Goal: Task Accomplishment & Management: Manage account settings

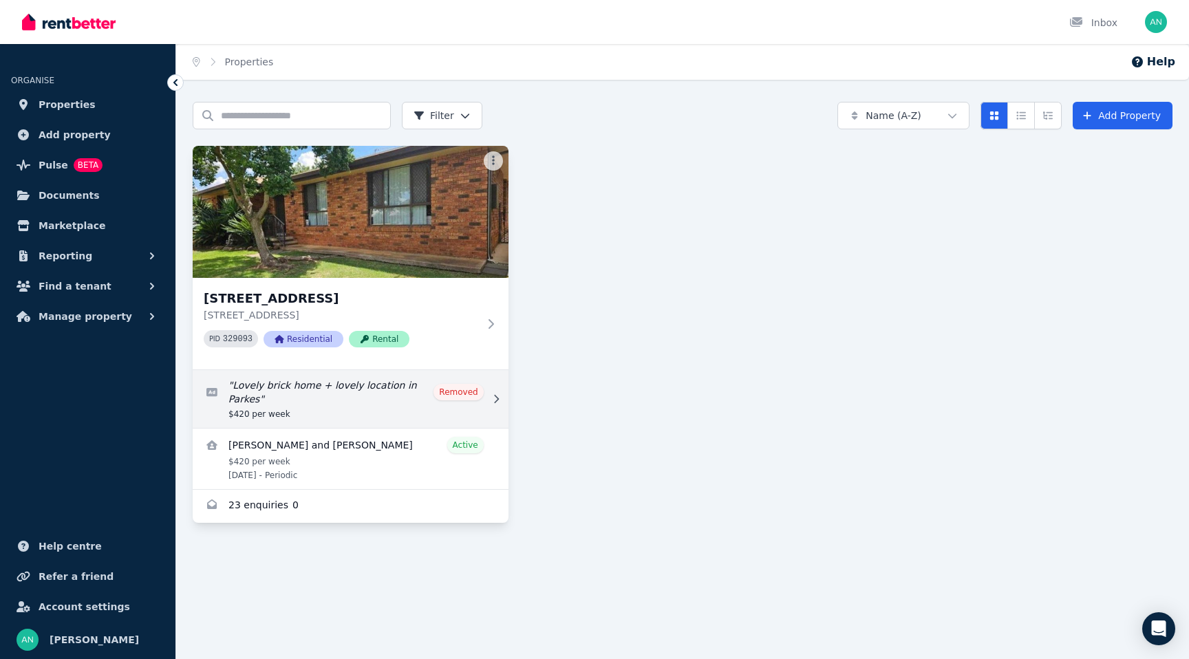
click at [462, 395] on link "Edit listing: Lovely brick home + lovely location in Parkes" at bounding box center [351, 399] width 316 height 58
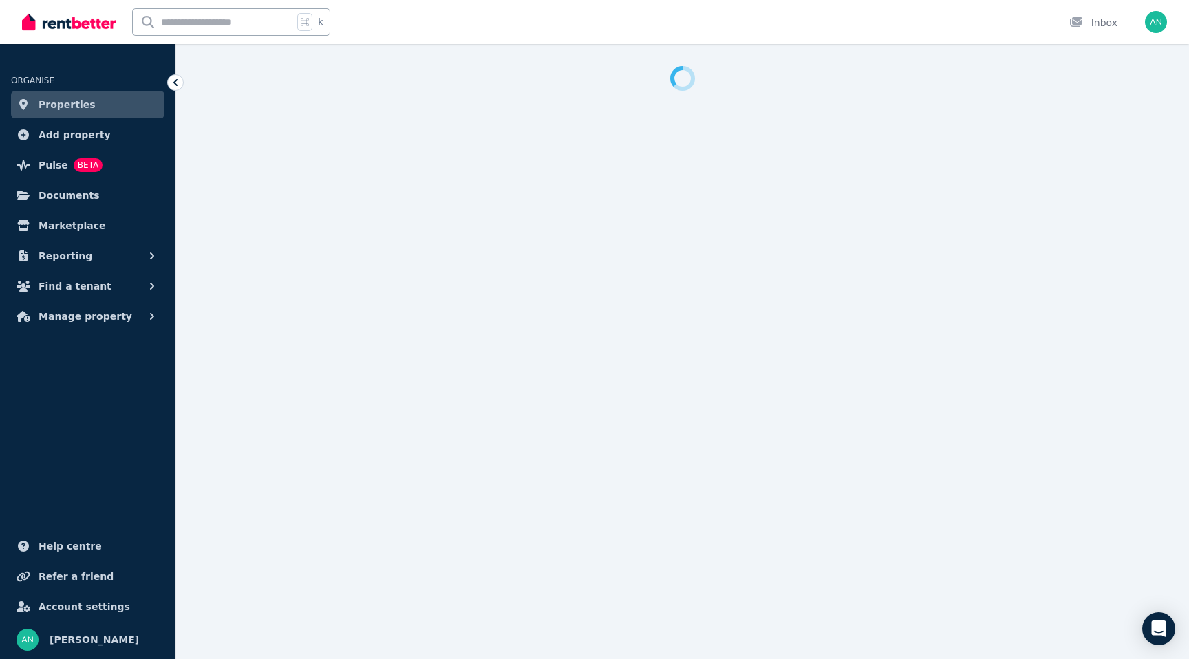
select select "**********"
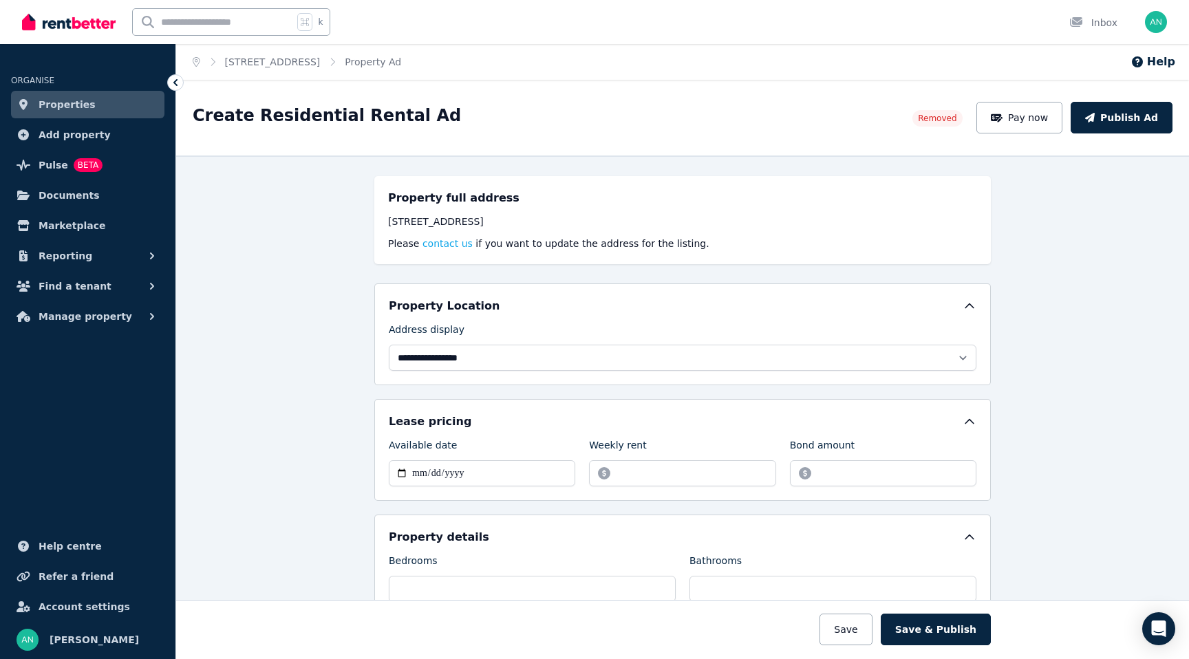
click at [76, 380] on ul "ORGANISE Properties Add property Pulse BETA Documents Marketplace Reporting Fin…" at bounding box center [87, 358] width 175 height 601
click at [43, 318] on span "Manage property" at bounding box center [86, 316] width 94 height 17
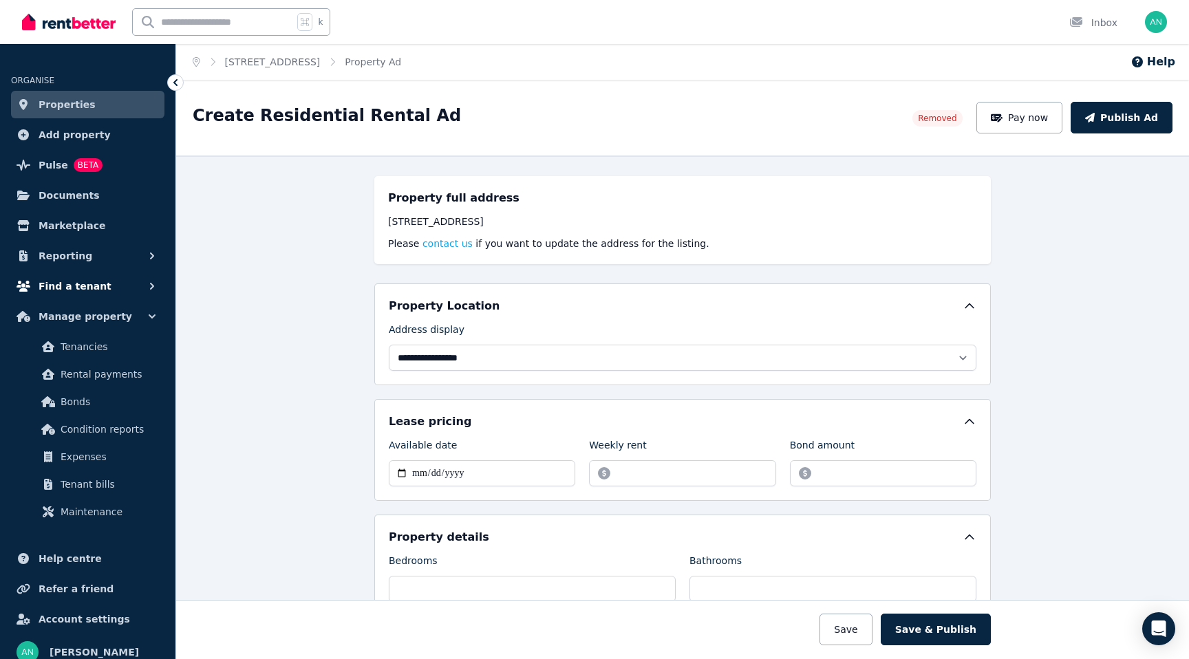
click at [65, 286] on span "Find a tenant" at bounding box center [75, 286] width 73 height 17
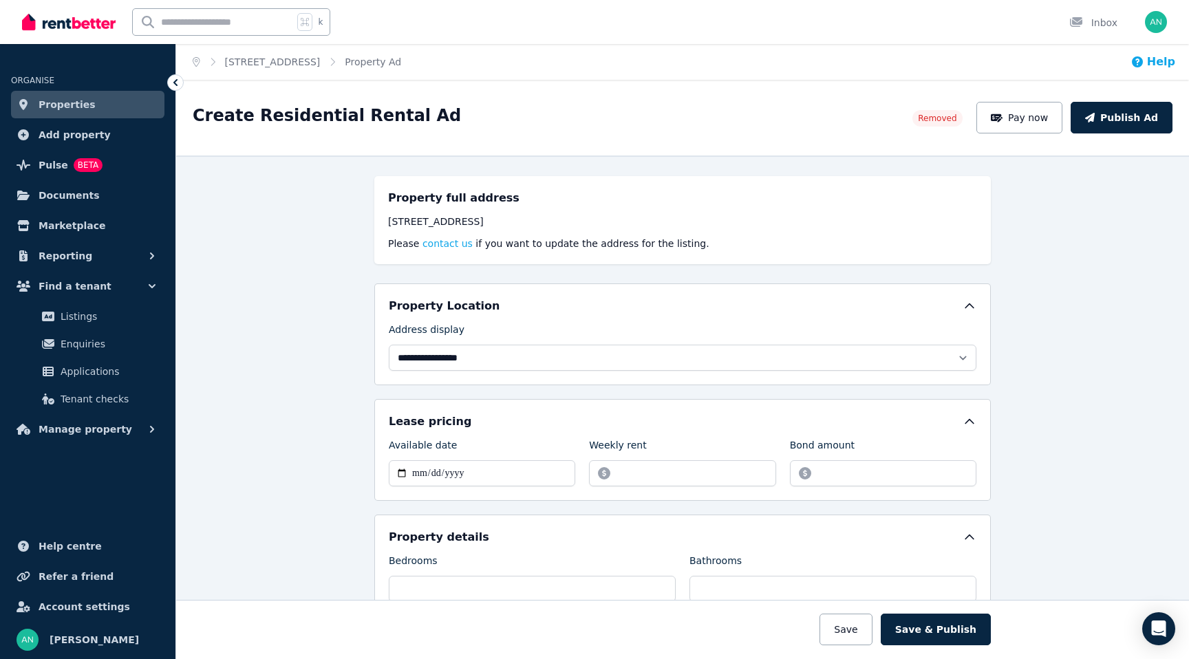
click at [1142, 61] on icon "button" at bounding box center [1136, 61] width 11 height 11
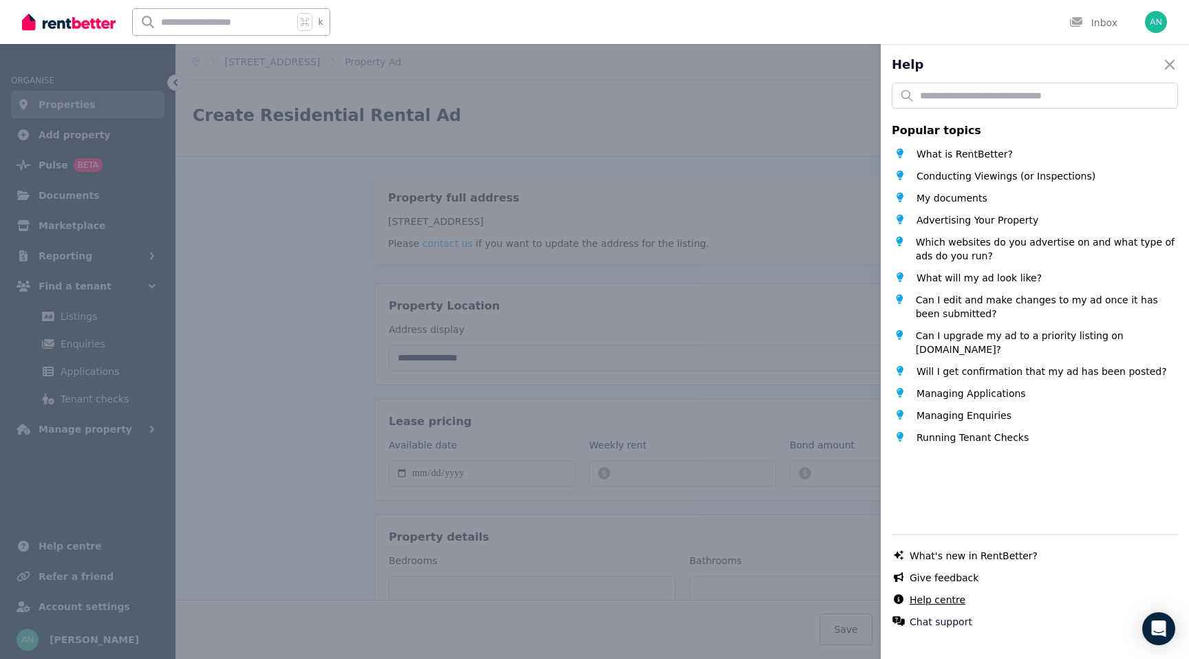
click at [926, 600] on link "Help centre" at bounding box center [937, 600] width 56 height 14
click at [929, 617] on button "Chat support" at bounding box center [940, 622] width 63 height 14
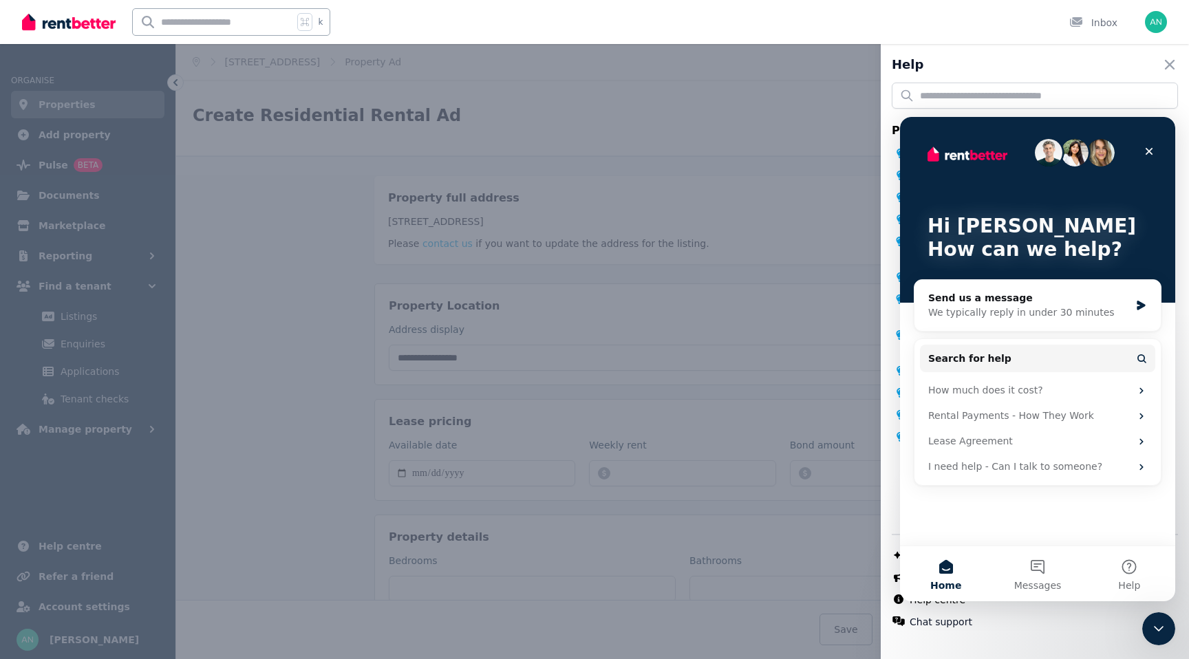
click at [981, 274] on div "Hi [PERSON_NAME] 👋 How can we help?" at bounding box center [1037, 210] width 248 height 186
click at [982, 305] on div "We typically reply in under 30 minutes" at bounding box center [1029, 312] width 202 height 14
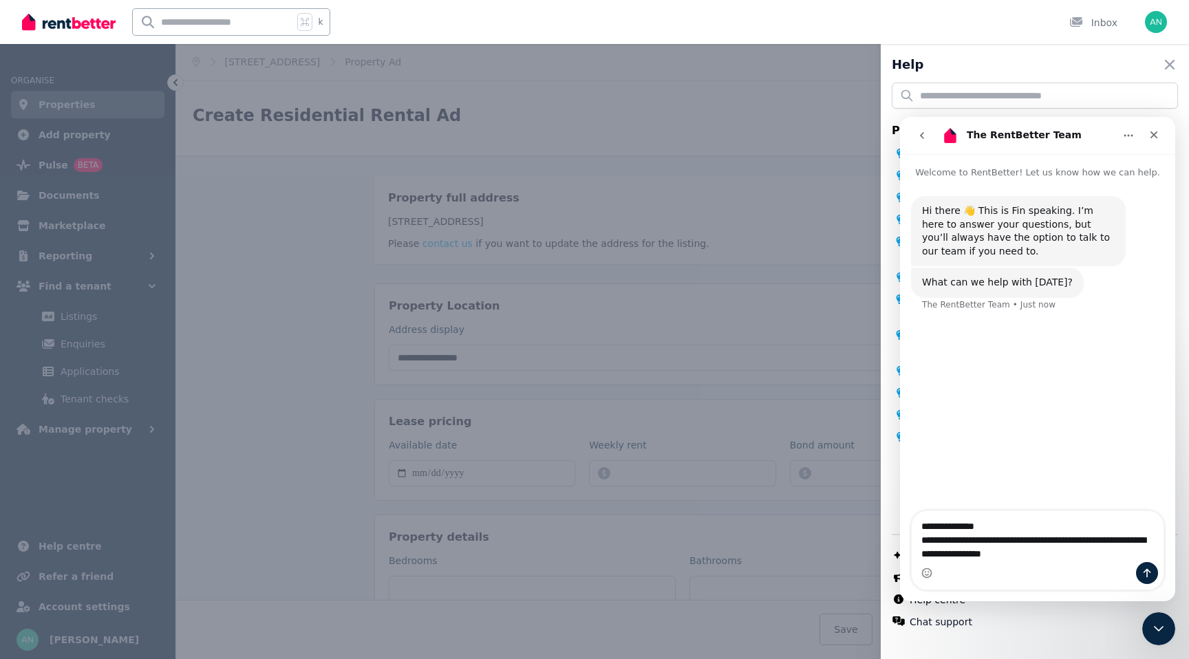
type textarea "**********"
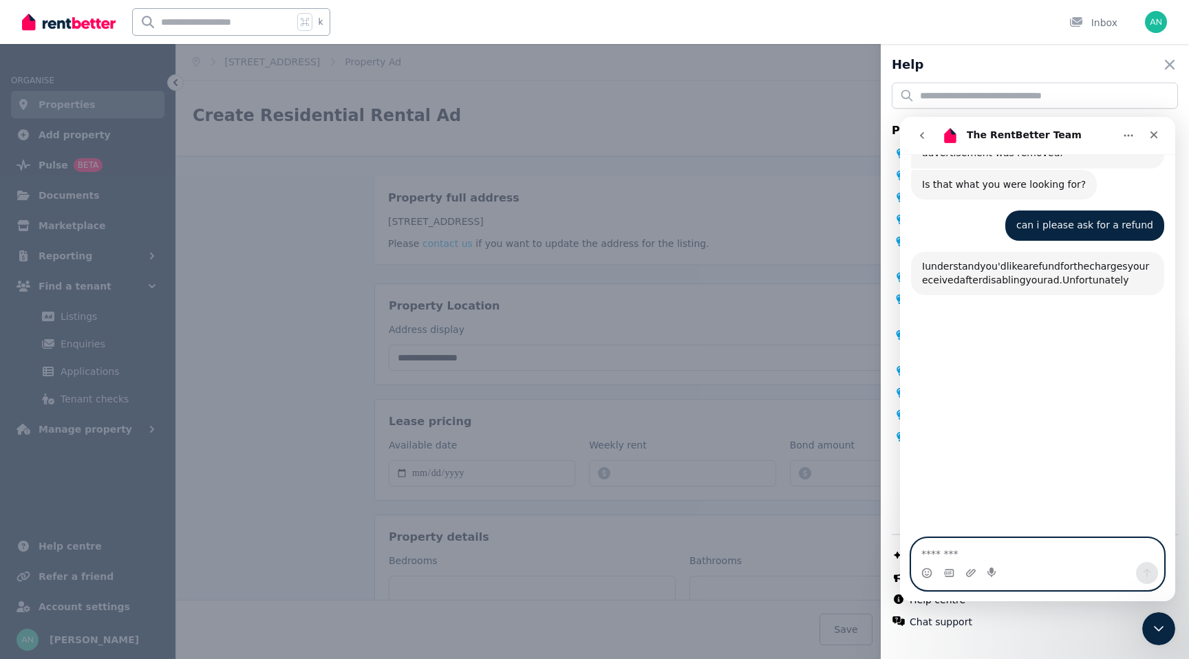
scroll to position [691, 0]
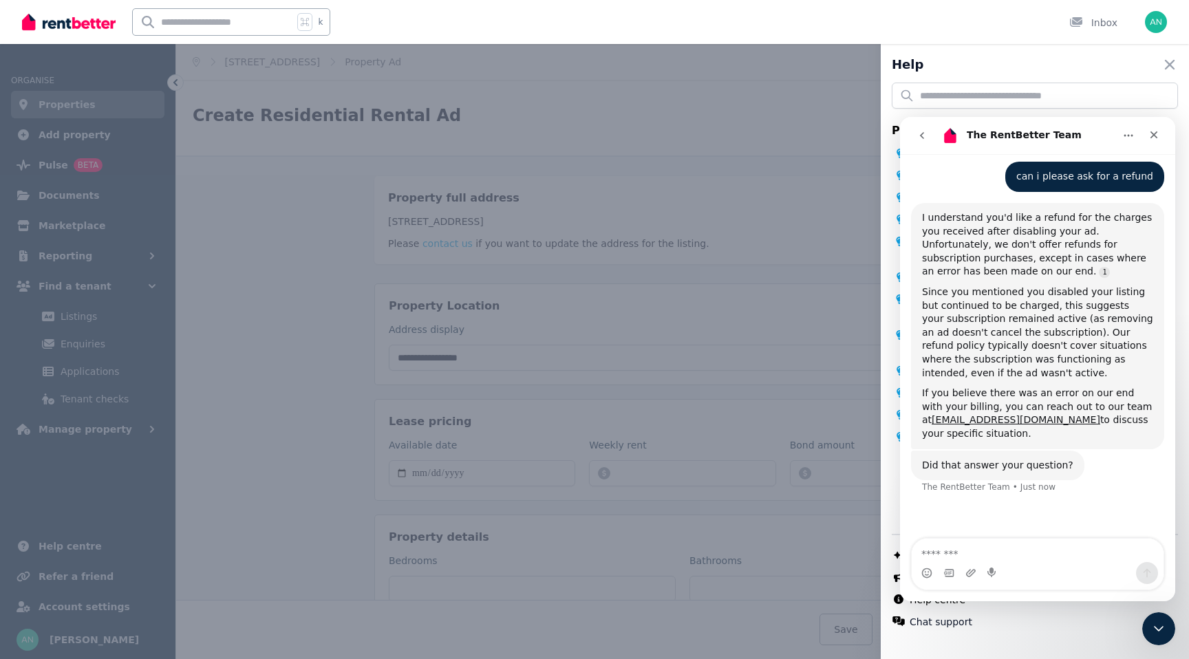
click at [1042, 329] on div "Since you mentioned you disabled your listing but continued to be charged, this…" at bounding box center [1037, 332] width 231 height 94
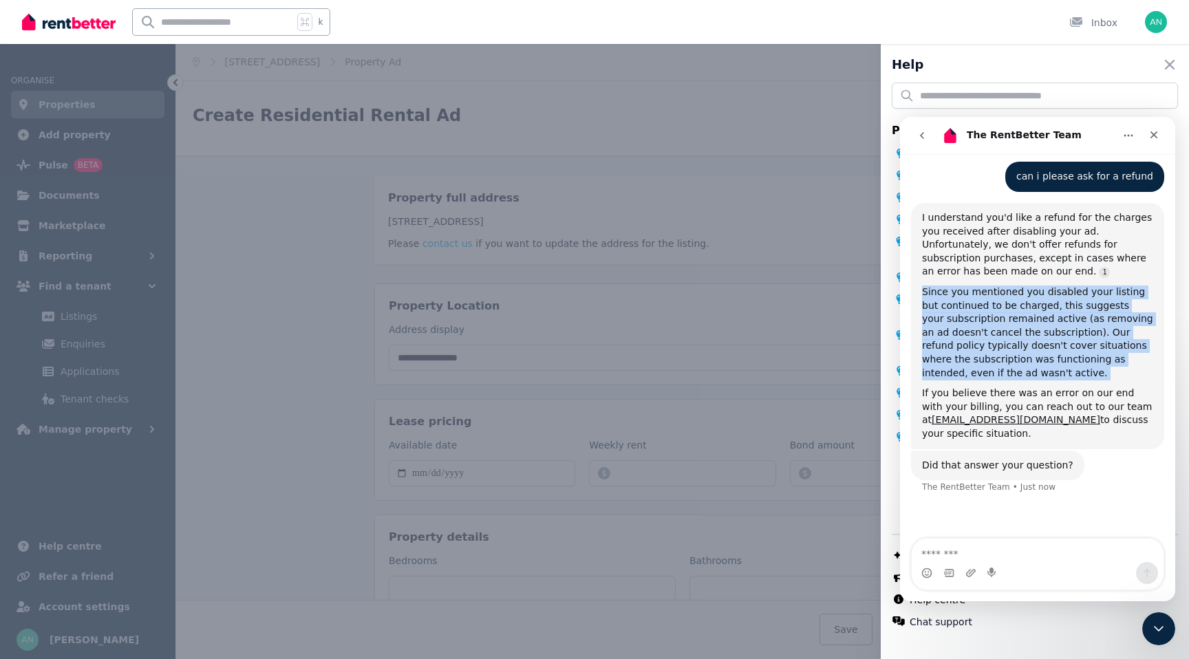
click at [1042, 329] on div "Since you mentioned you disabled your listing but continued to be charged, this…" at bounding box center [1037, 332] width 231 height 94
click at [1036, 352] on div "Since you mentioned you disabled your listing but continued to be charged, this…" at bounding box center [1037, 332] width 231 height 94
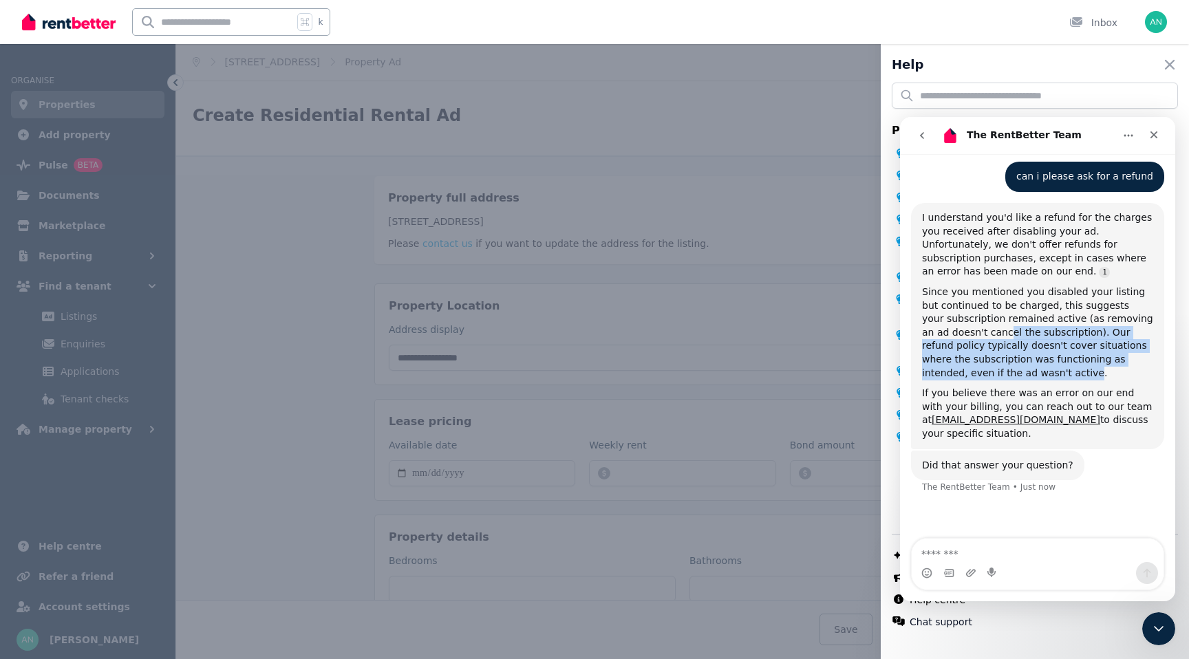
drag, startPoint x: 1008, startPoint y: 357, endPoint x: 980, endPoint y: 323, distance: 44.0
click at [980, 321] on div "Since you mentioned you disabled your listing but continued to be charged, this…" at bounding box center [1037, 332] width 231 height 94
click at [980, 323] on div "Since you mentioned you disabled your listing but continued to be charged, this…" at bounding box center [1037, 332] width 231 height 94
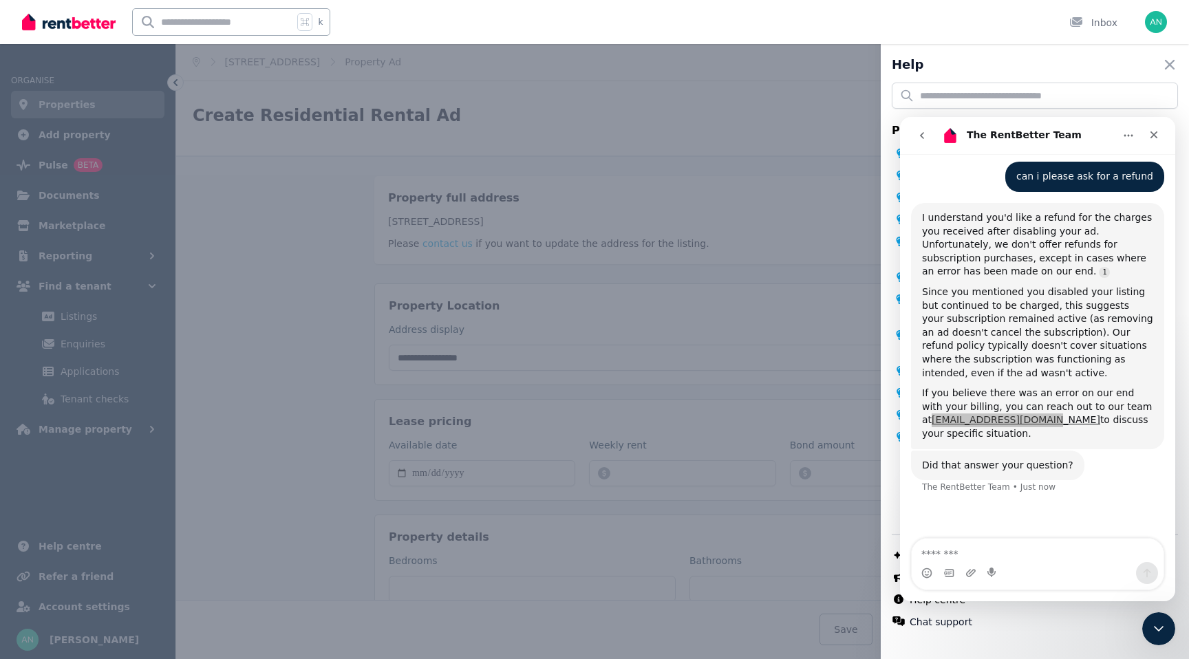
click at [734, 382] on div "Help Close panel Popular topics What is RentBetter? Conducting Viewings (or Ins…" at bounding box center [594, 329] width 1189 height 659
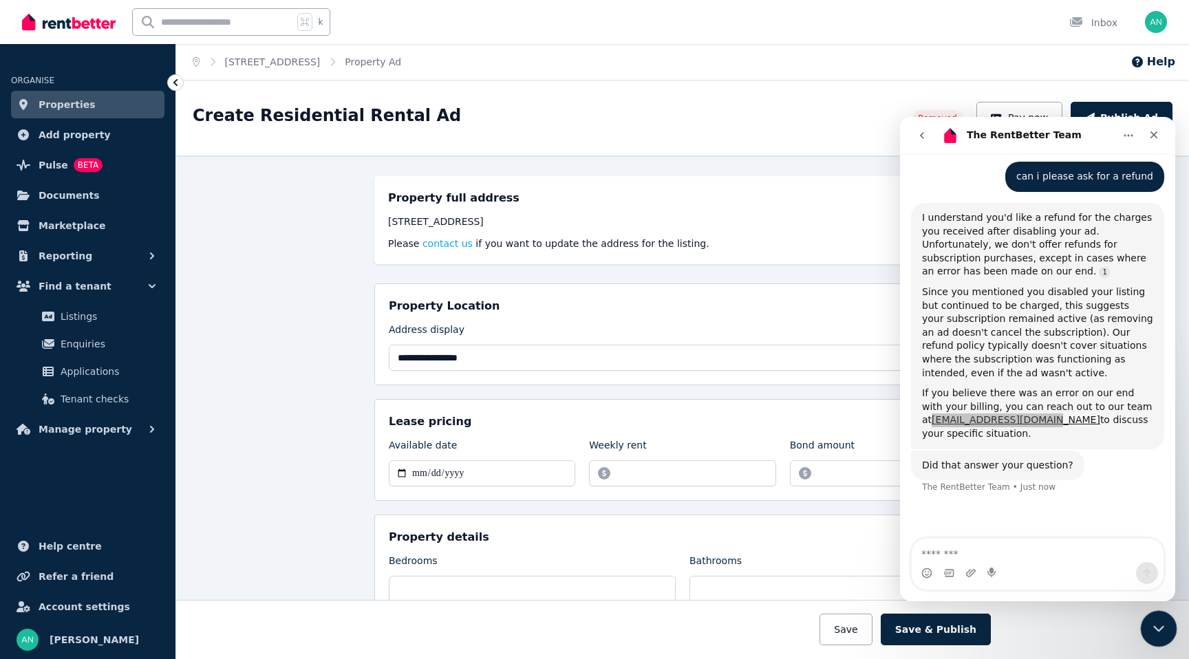
click at [1154, 623] on icon "Close Intercom Messenger" at bounding box center [1156, 626] width 17 height 17
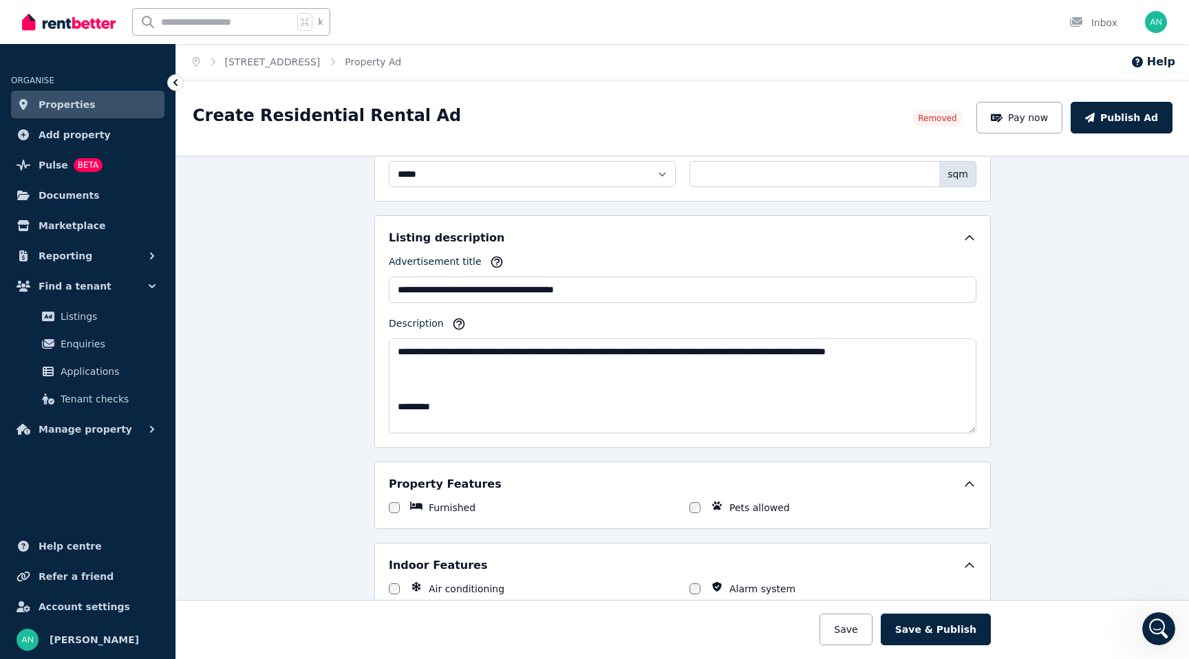
scroll to position [0, 0]
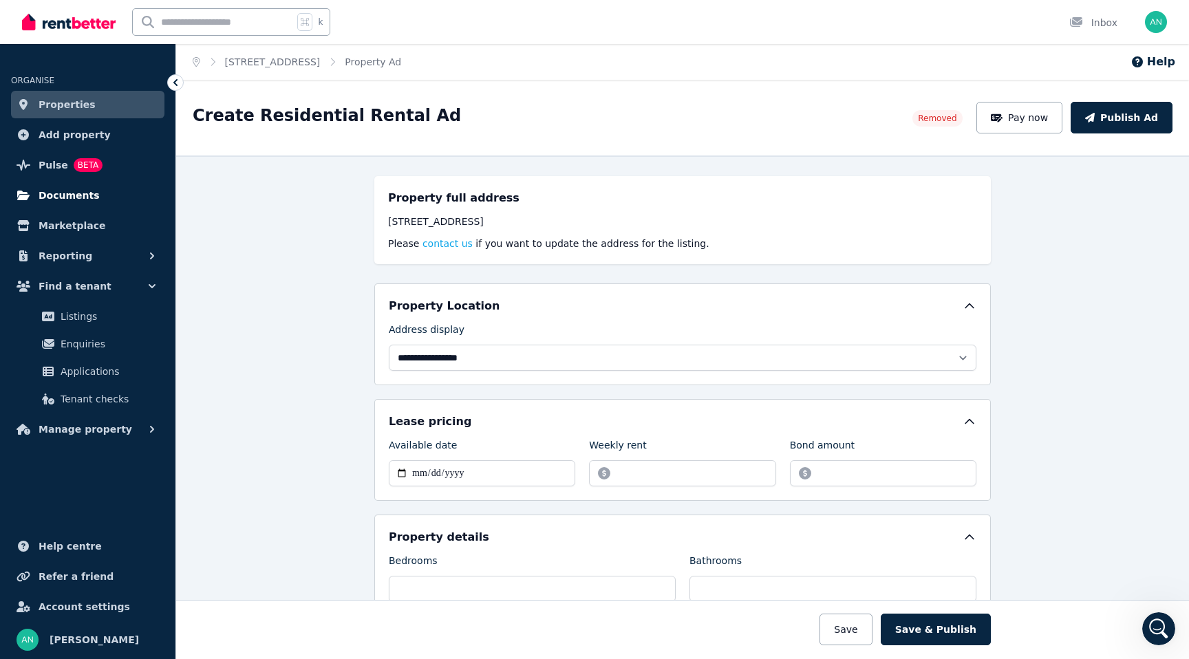
click at [52, 198] on span "Documents" at bounding box center [69, 195] width 61 height 17
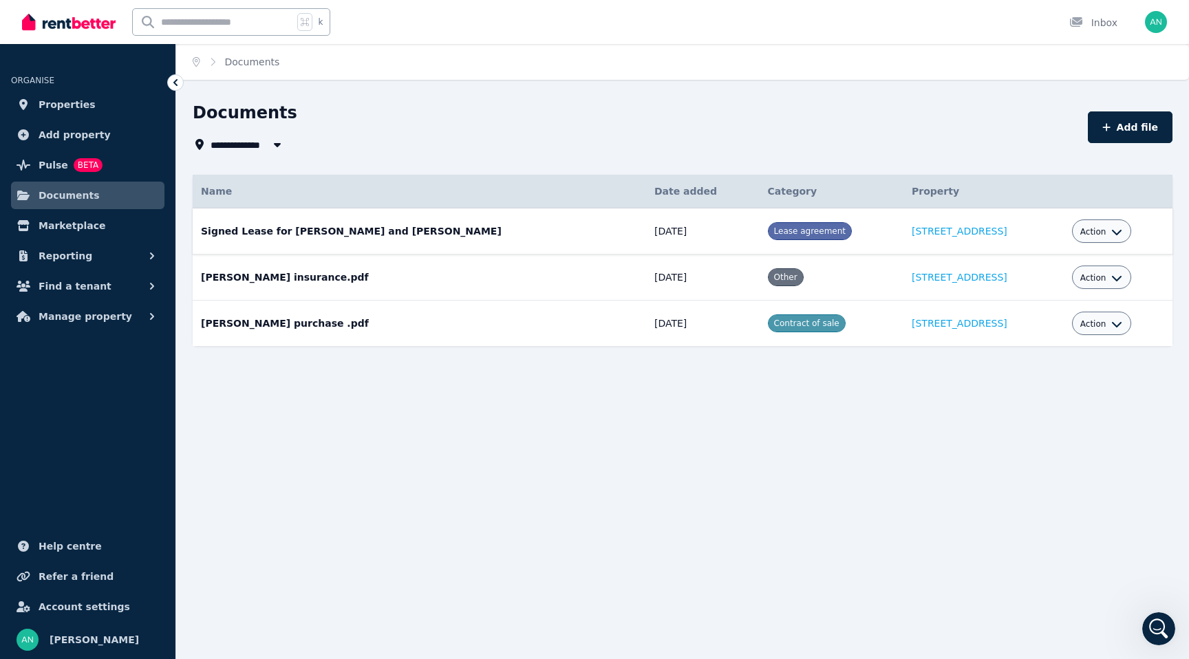
click at [1113, 226] on icon "button" at bounding box center [1116, 231] width 11 height 11
click at [1022, 323] on link "Download" at bounding box center [1058, 312] width 132 height 25
click at [1090, 277] on span "Action" at bounding box center [1093, 277] width 26 height 11
click at [1044, 347] on link "Download" at bounding box center [1058, 358] width 132 height 25
click at [1103, 321] on button "Action" at bounding box center [1101, 323] width 43 height 11
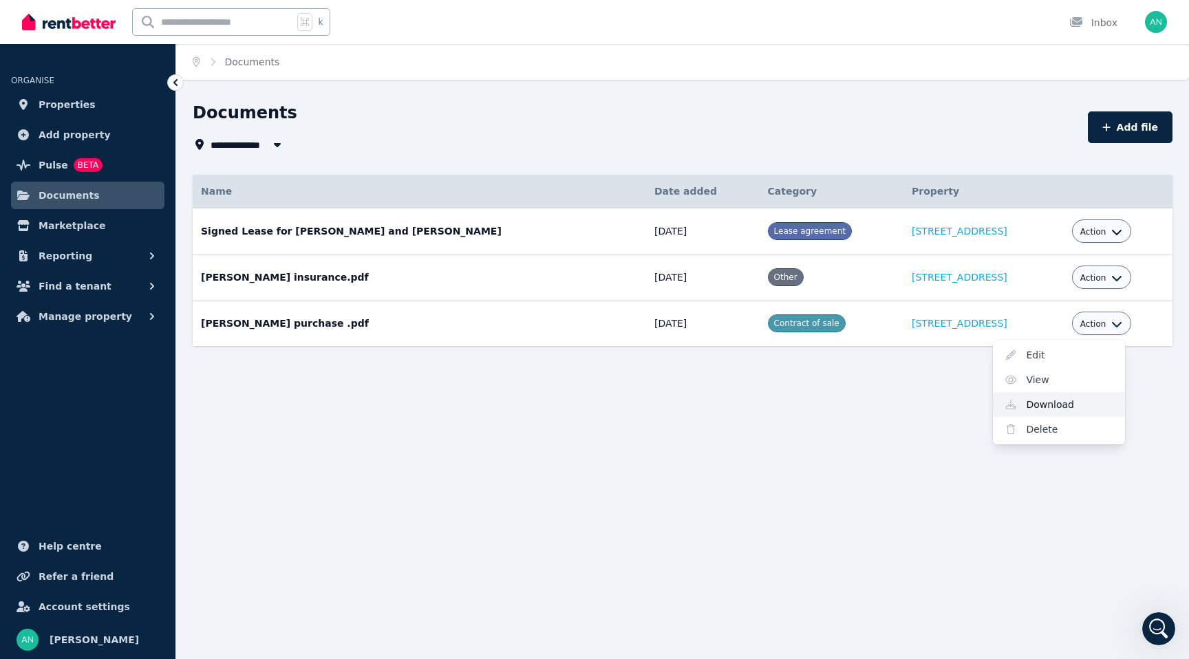
click at [1023, 404] on link "Download" at bounding box center [1058, 404] width 132 height 25
click at [117, 395] on ul "ORGANISE Properties Add property Pulse BETA Documents Marketplace Reporting Fin…" at bounding box center [87, 358] width 175 height 601
click at [99, 248] on button "Reporting" at bounding box center [87, 256] width 153 height 28
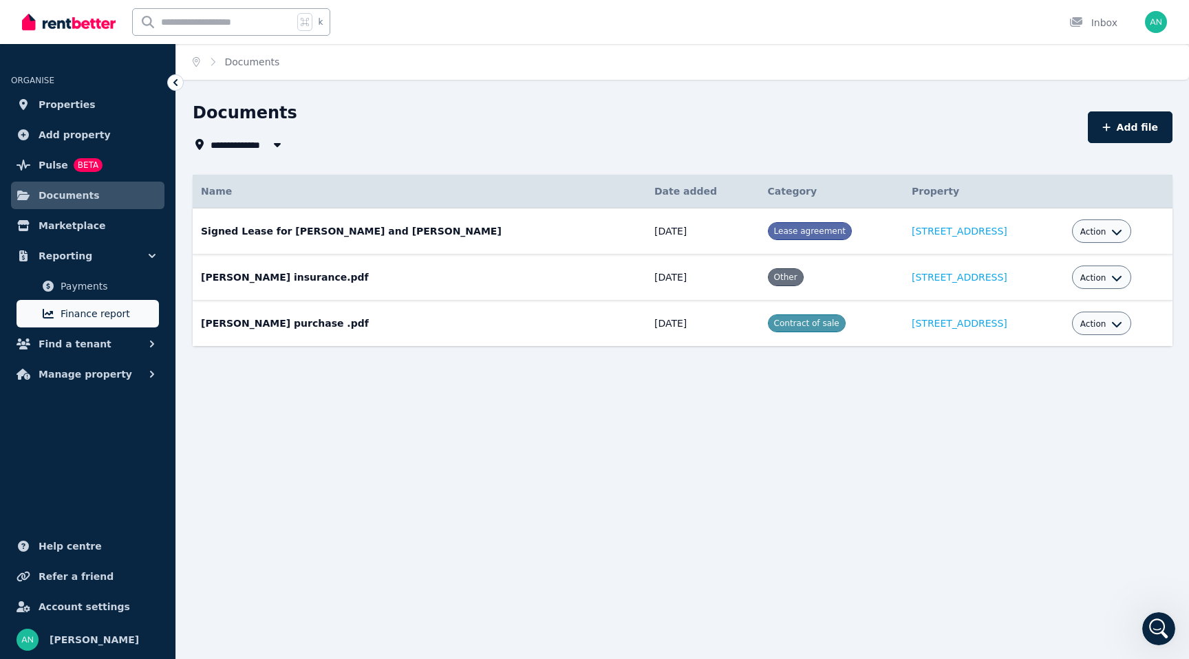
click at [91, 310] on span "Finance report" at bounding box center [107, 313] width 93 height 17
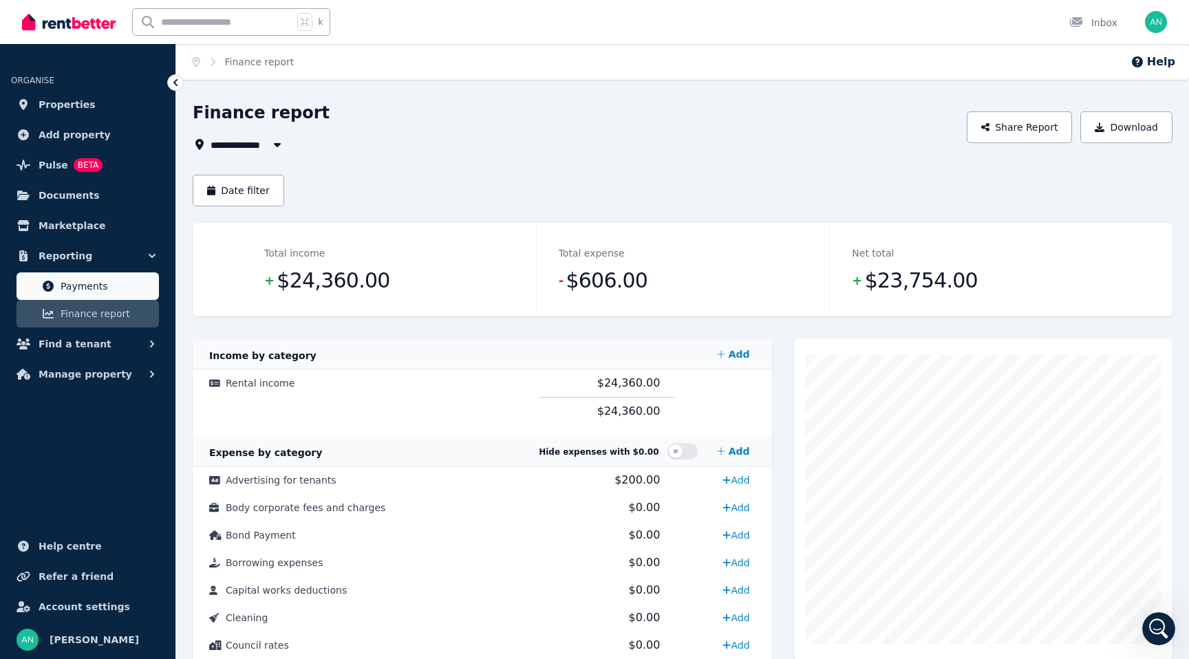
click at [90, 285] on span "Payments" at bounding box center [107, 286] width 93 height 17
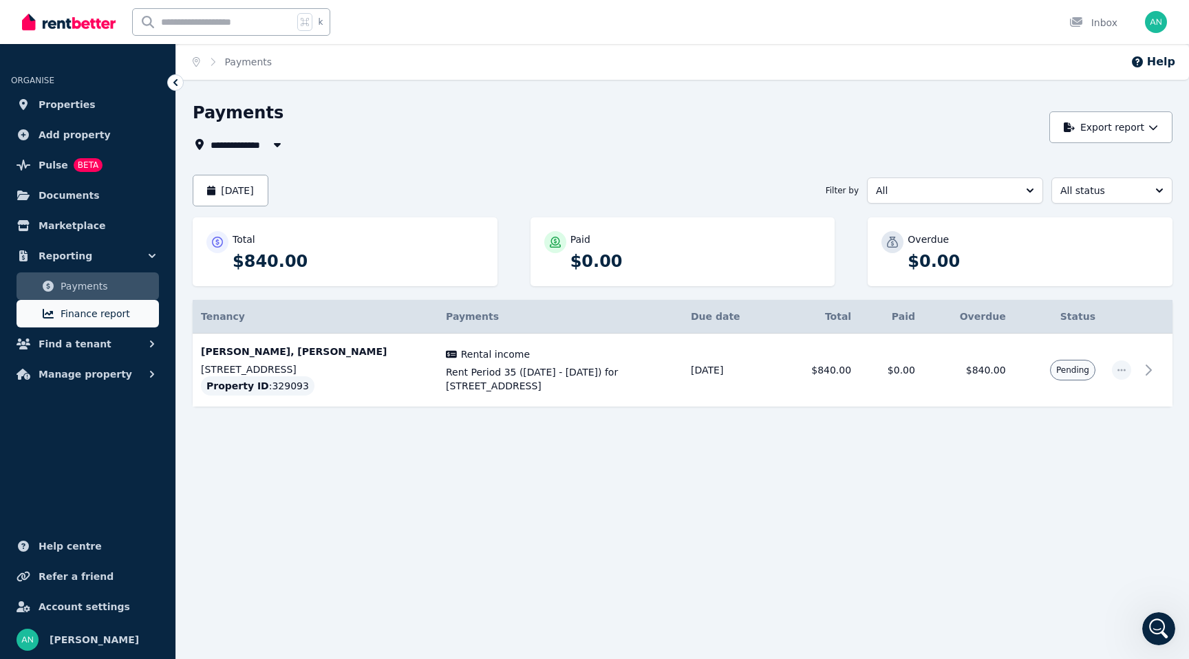
click at [85, 318] on span "Finance report" at bounding box center [107, 313] width 93 height 17
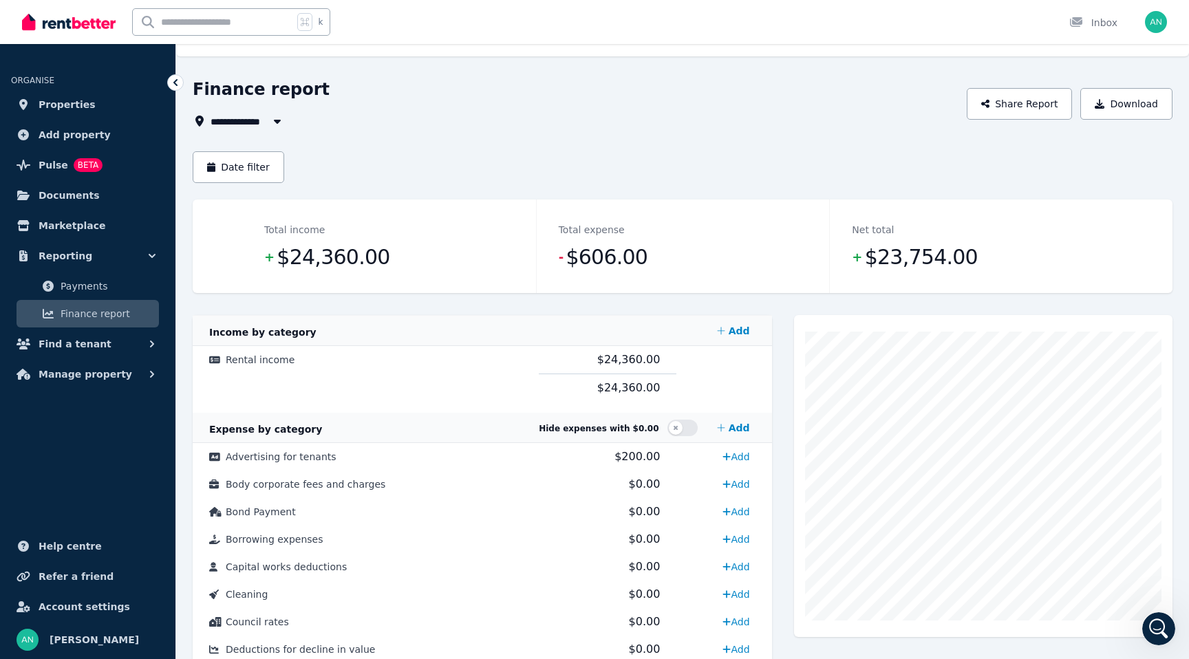
scroll to position [23, 0]
click at [37, 498] on ul "ORGANISE Properties Add property Pulse BETA Documents Marketplace Reporting Pay…" at bounding box center [87, 358] width 175 height 601
click at [1147, 28] on img "button" at bounding box center [1156, 22] width 22 height 22
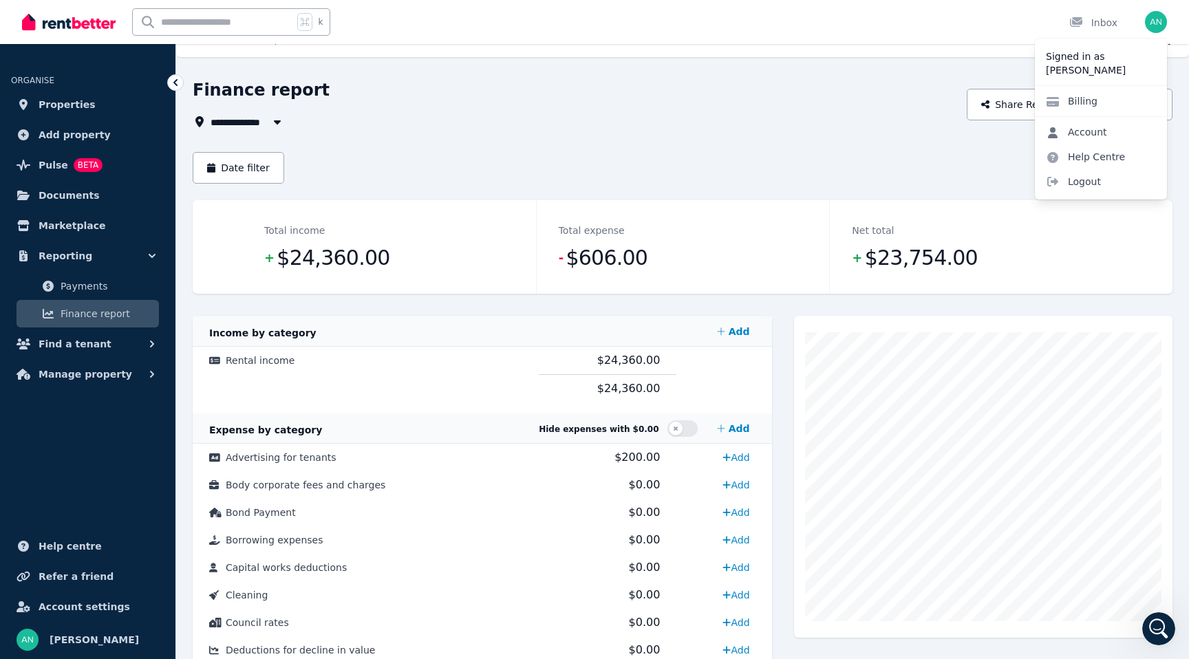
click at [1077, 127] on link "Account" at bounding box center [1075, 132] width 83 height 25
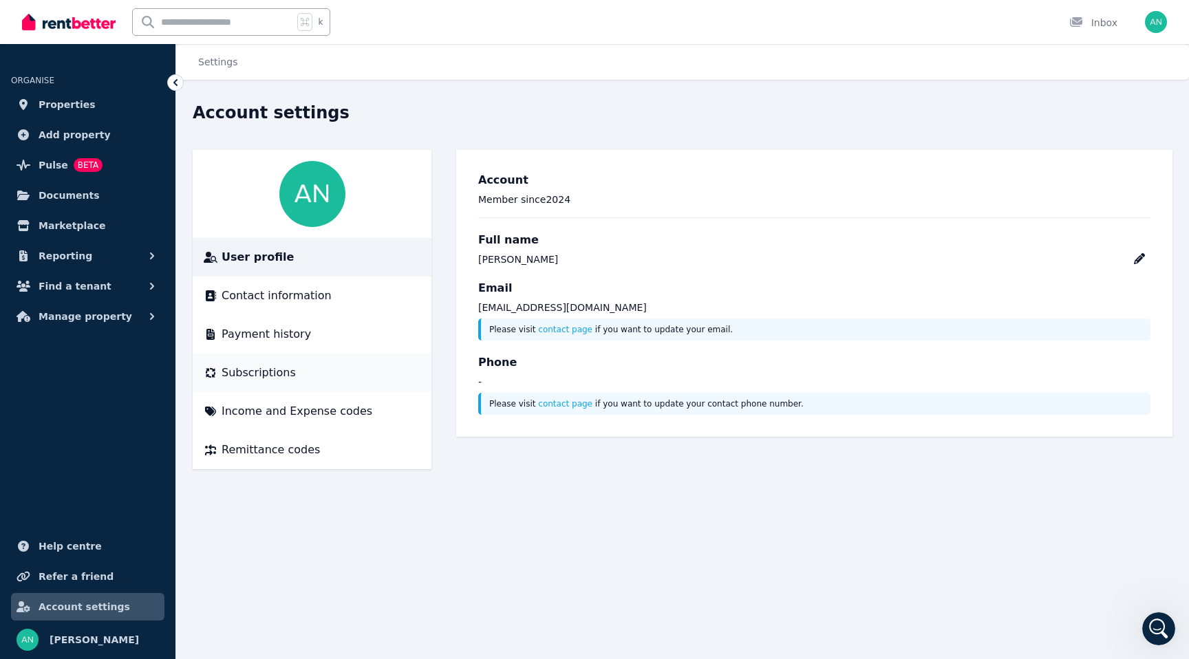
click at [208, 369] on icon at bounding box center [211, 373] width 10 height 10
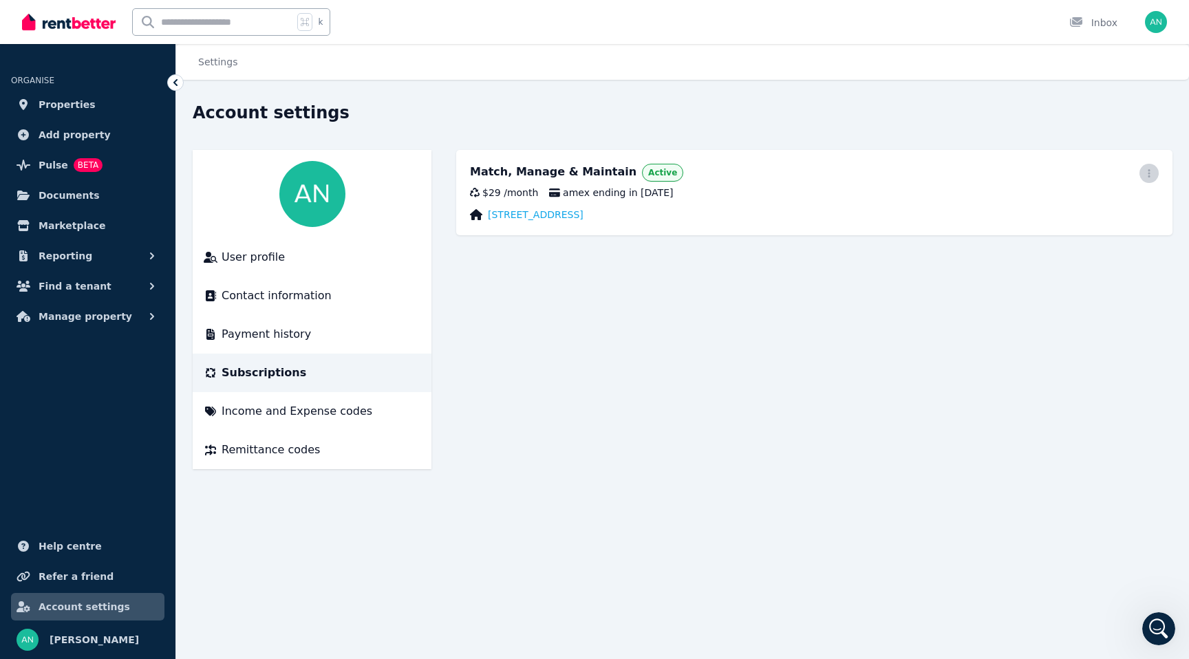
click at [1147, 169] on icon "button" at bounding box center [1148, 174] width 11 height 10
click at [1067, 246] on span "Cancel plan" at bounding box center [1086, 254] width 121 height 17
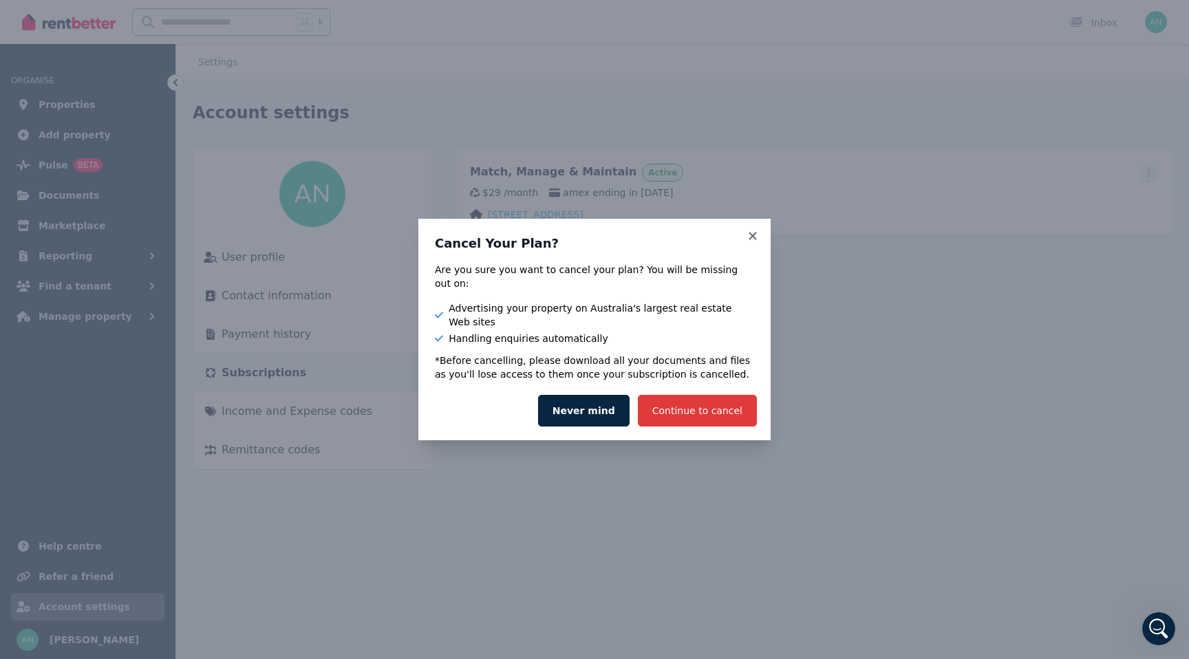
click at [695, 395] on button "Continue to cancel" at bounding box center [697, 411] width 119 height 32
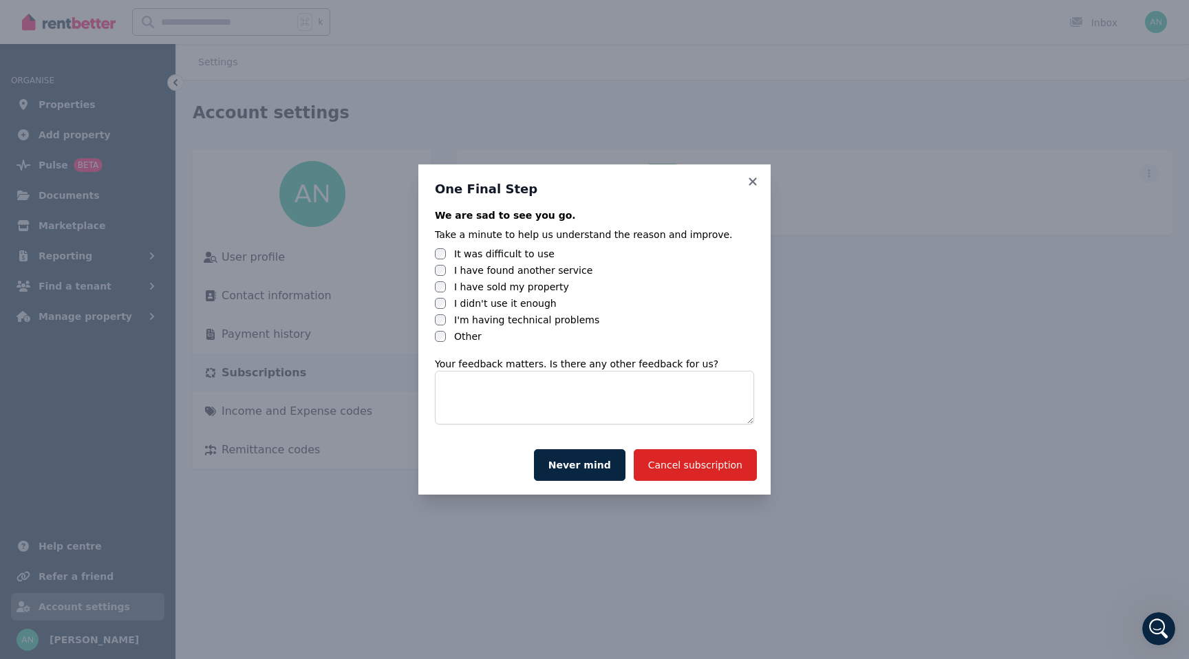
click at [451, 285] on div "I have sold my property" at bounding box center [594, 287] width 319 height 14
click at [450, 265] on div "I have found another service" at bounding box center [594, 270] width 319 height 14
click at [643, 406] on textarea at bounding box center [594, 398] width 319 height 54
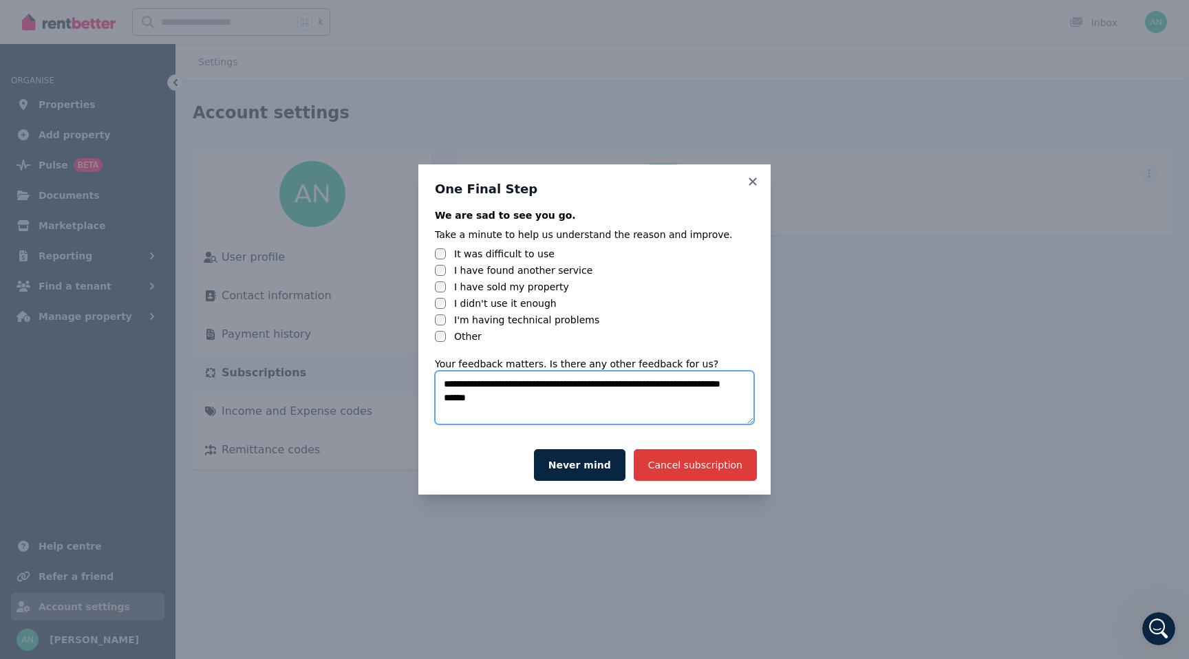
type textarea "**********"
click at [715, 471] on button "Cancel subscription" at bounding box center [694, 465] width 123 height 32
